Goal: Task Accomplishment & Management: Complete application form

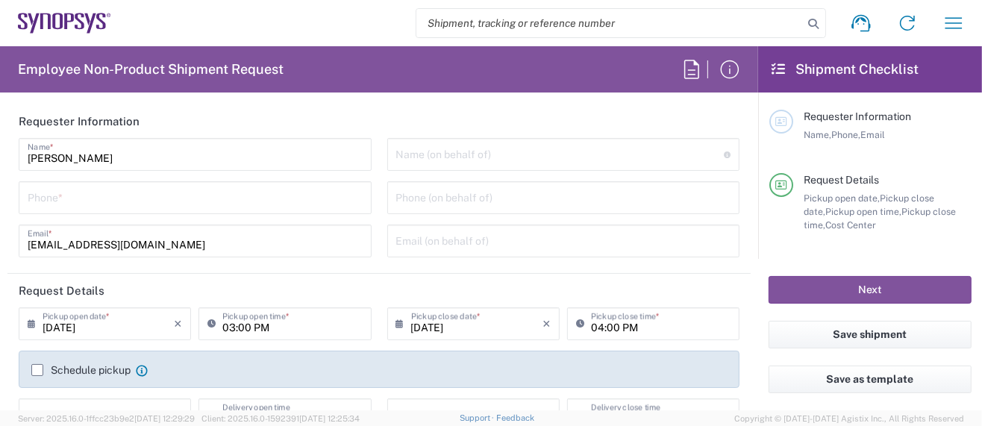
type input "Department"
type input "Delivered at Place"
type input "US01, SG, MSIP2, R&D 510464"
type input "[GEOGRAPHIC_DATA]"
type input "[US_STATE]"
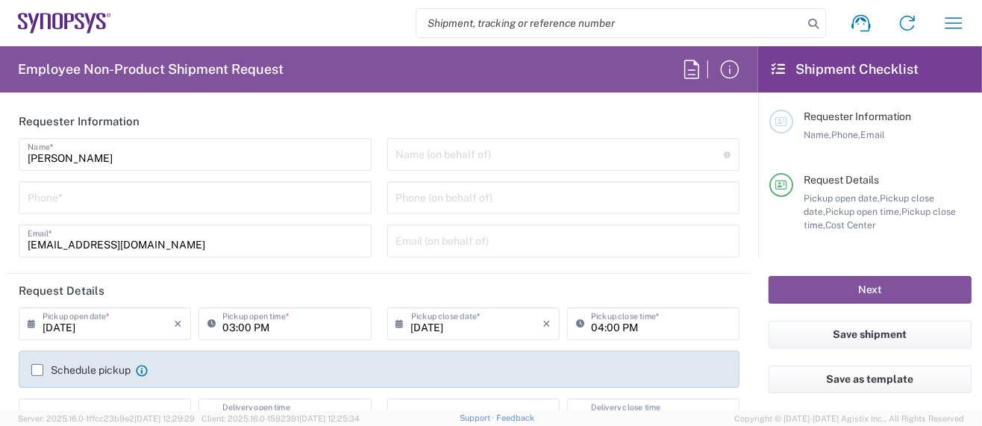
type input "[GEOGRAPHIC_DATA]"
click at [955, 22] on icon "button" at bounding box center [953, 23] width 24 height 24
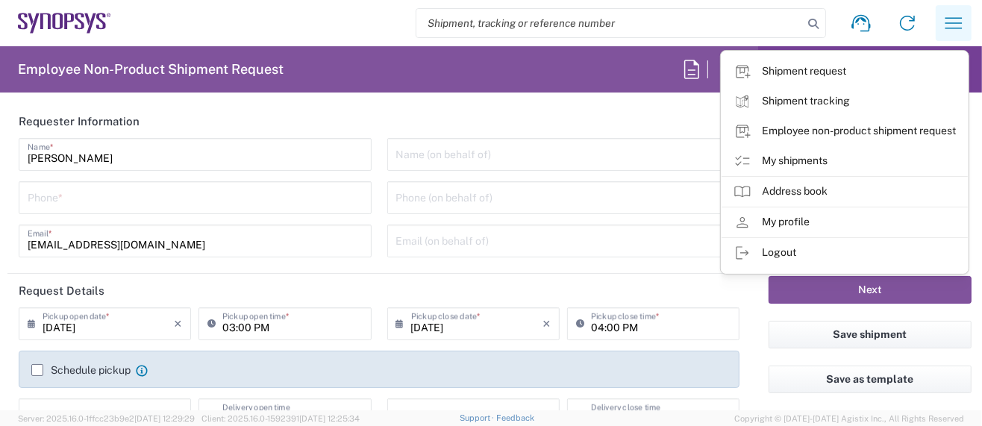
type input "Hillsboro US03"
click at [807, 161] on link "My shipments" at bounding box center [844, 161] width 246 height 30
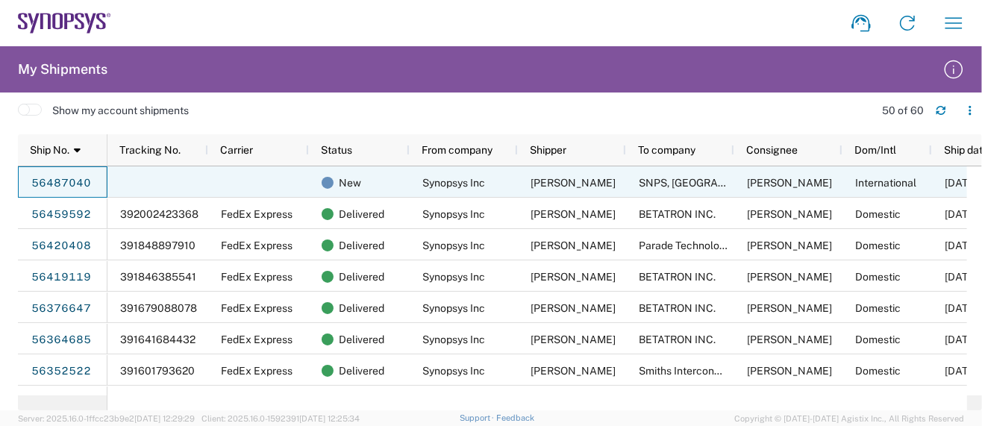
click at [22, 178] on div "56487040" at bounding box center [63, 181] width 90 height 31
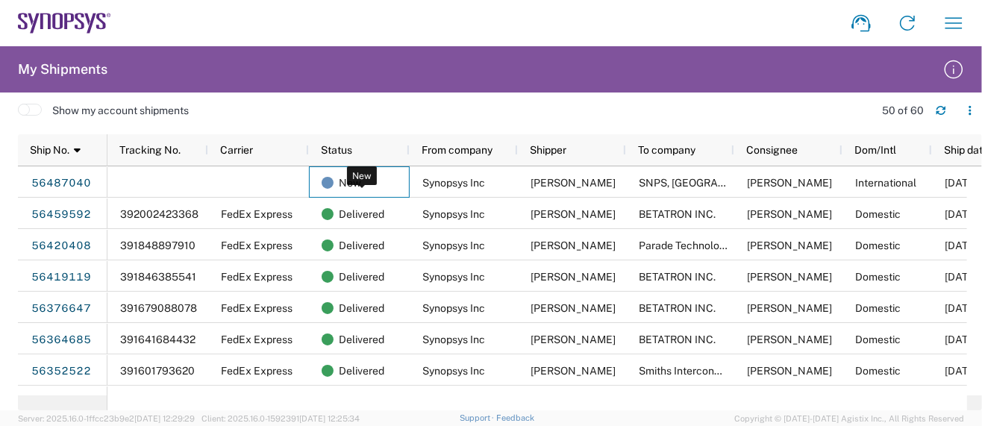
click at [347, 183] on span "New" at bounding box center [350, 182] width 22 height 31
